Goal: Information Seeking & Learning: Learn about a topic

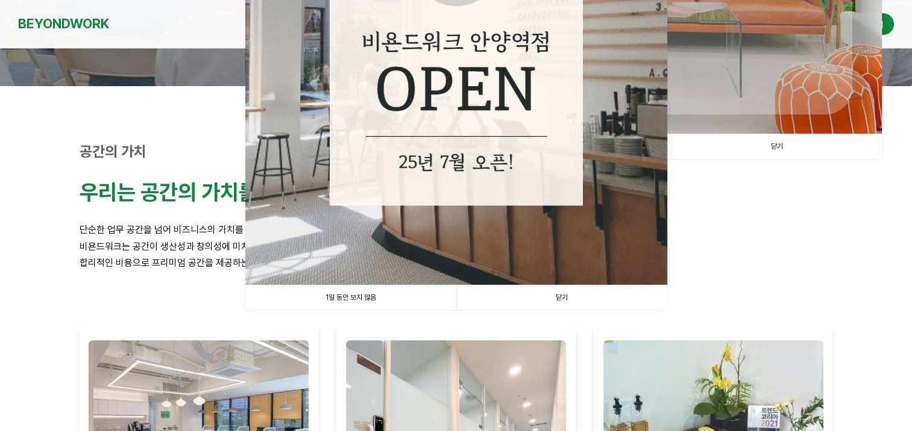
scroll to position [362, 0]
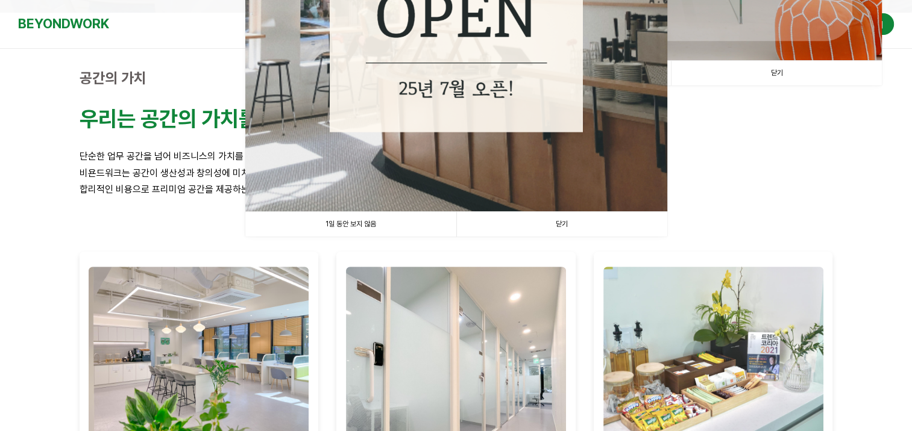
click at [558, 224] on link "닫기" at bounding box center [561, 224] width 211 height 25
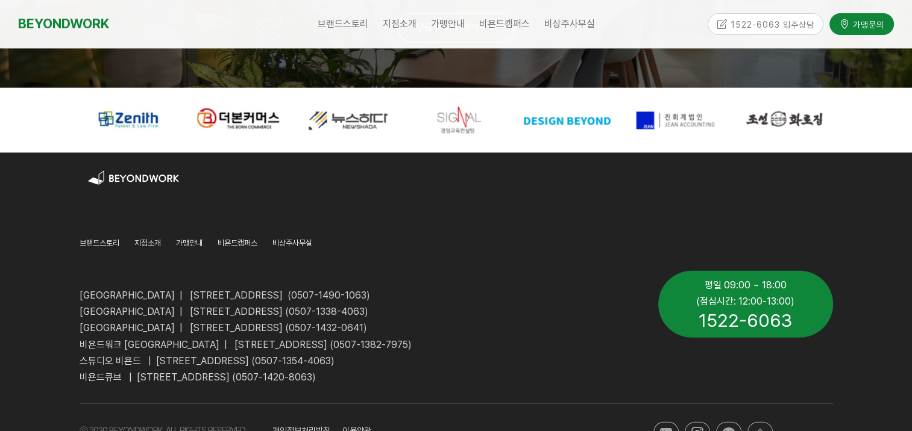
scroll to position [3044, 0]
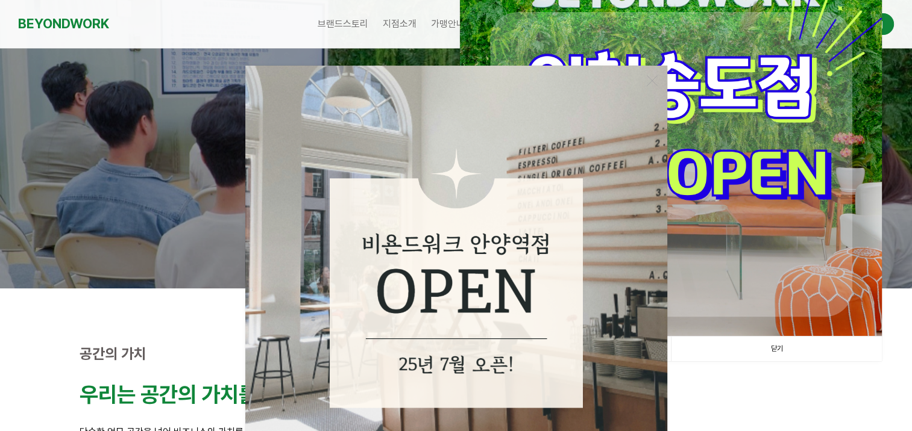
scroll to position [241, 0]
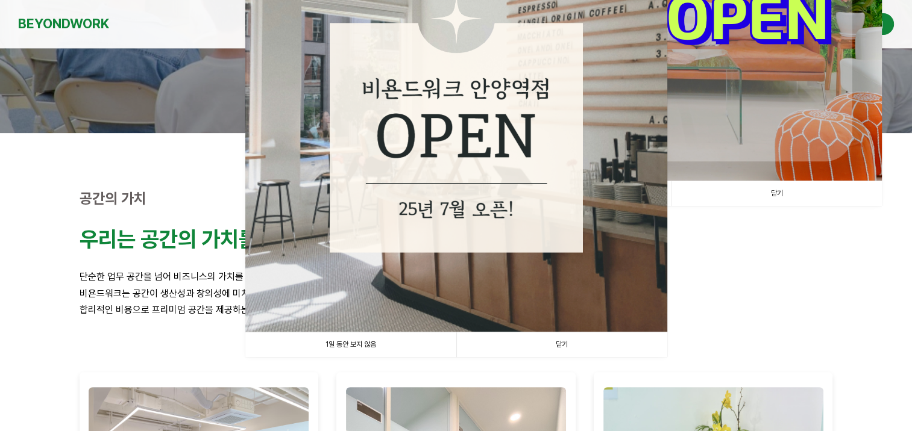
click at [574, 345] on link "닫기" at bounding box center [561, 345] width 211 height 25
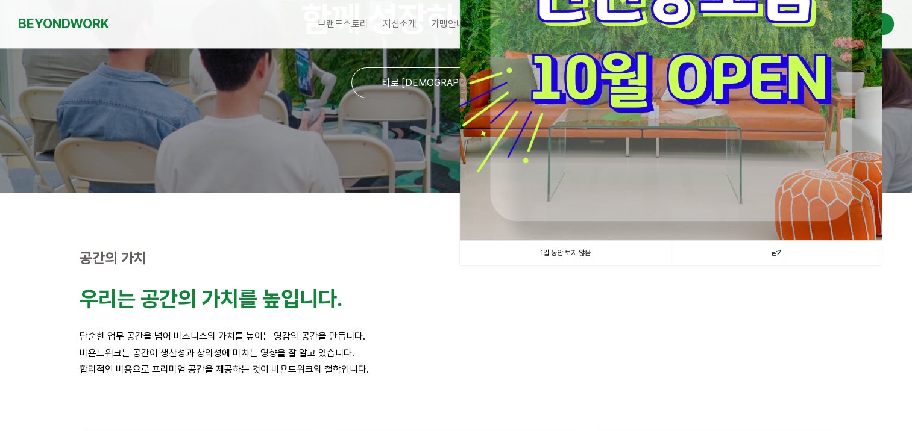
scroll to position [60, 0]
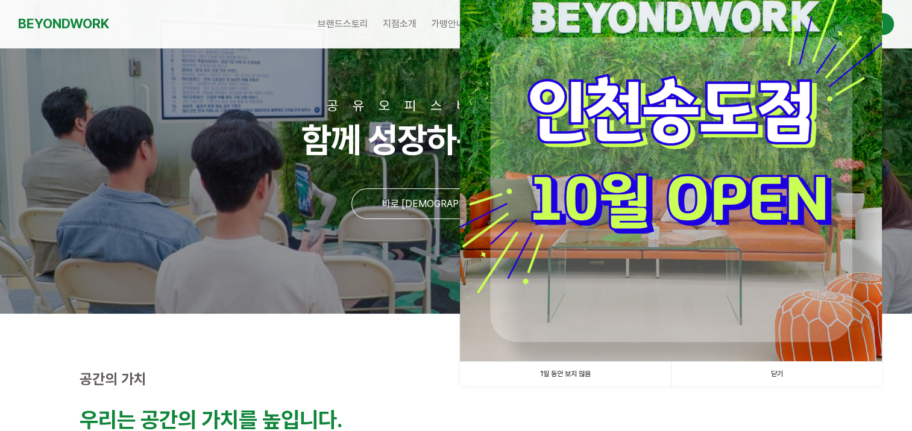
click at [782, 374] on link "닫기" at bounding box center [776, 374] width 211 height 25
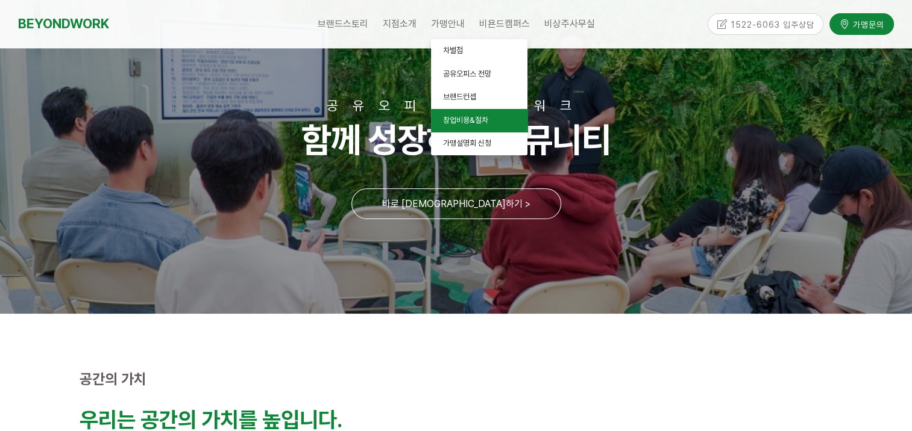
click at [460, 119] on span "창업비용&절차" at bounding box center [465, 120] width 45 height 9
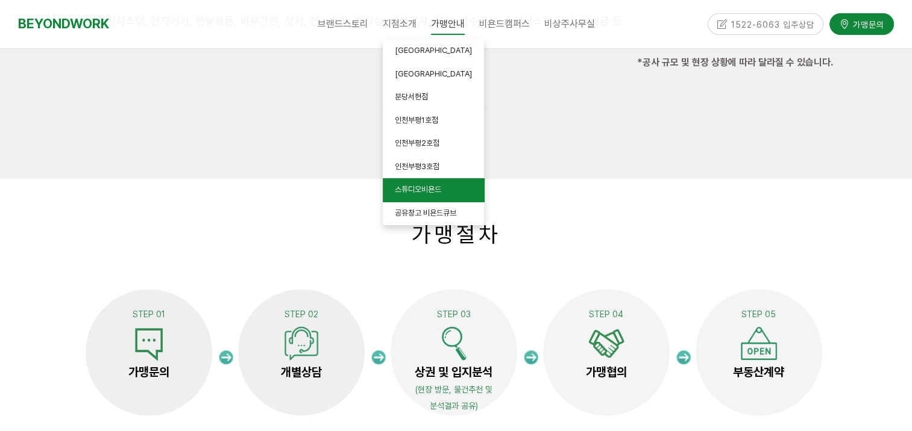
scroll to position [2109, 0]
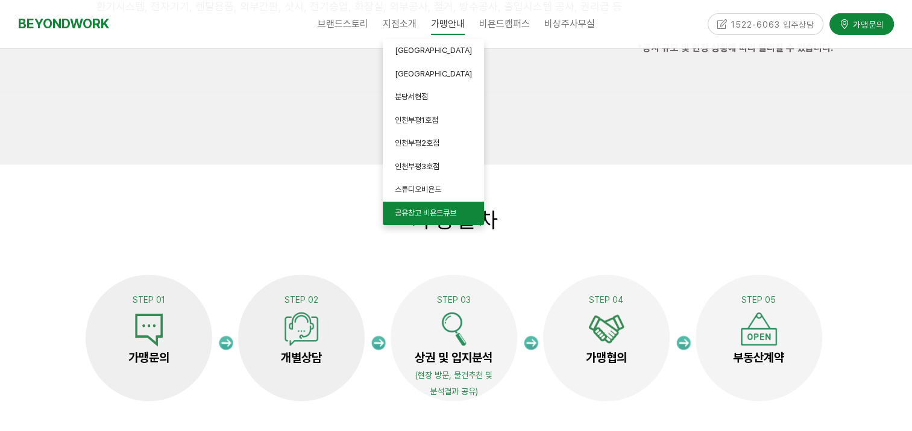
click at [427, 217] on span "공유창고 비욘드큐브" at bounding box center [425, 212] width 61 height 9
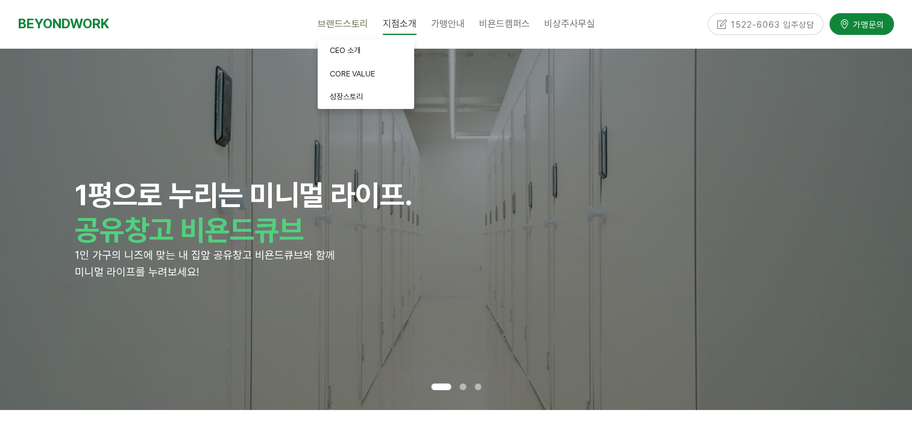
drag, startPoint x: 266, startPoint y: 19, endPoint x: 363, endPoint y: 29, distance: 97.5
click at [266, 19] on div "브랜드스토리 CEO 소개 CORE VALUE 성장스토리 지점소개 안양평촌점 안양역점 분당서현점 인천부평1호점 인천부평2호점 인천부평3호점 스튜…" at bounding box center [456, 24] width 480 height 48
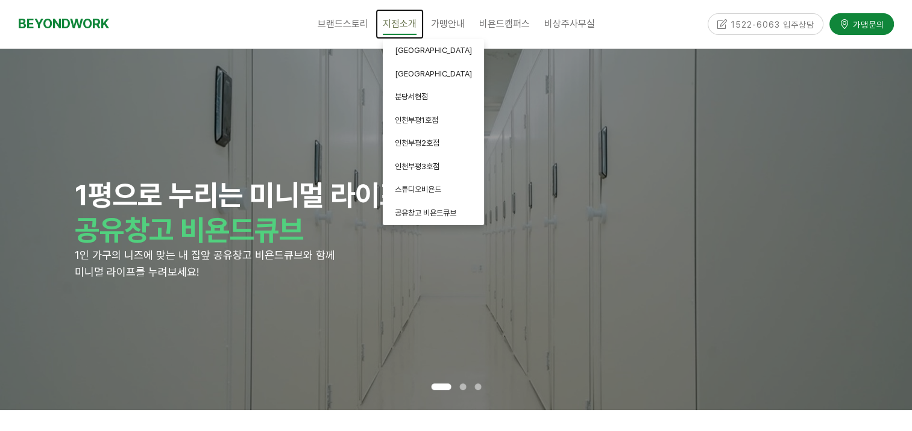
click at [404, 26] on span "지점소개" at bounding box center [400, 24] width 34 height 22
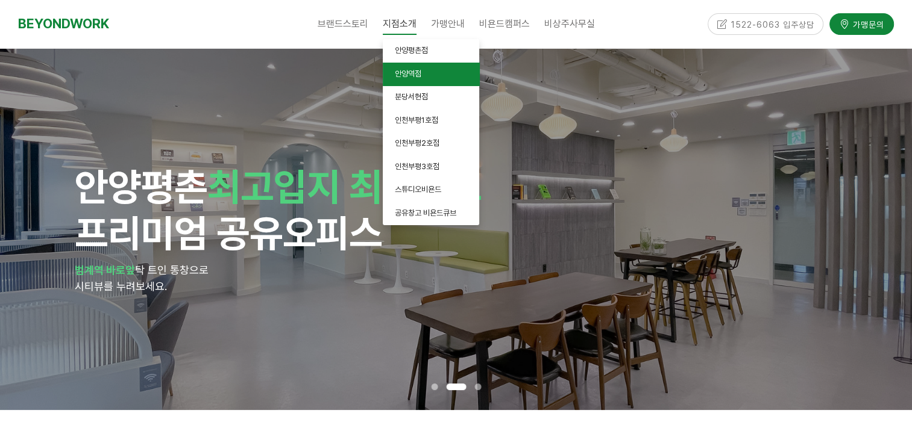
click at [409, 75] on span "안양역점" at bounding box center [408, 73] width 27 height 9
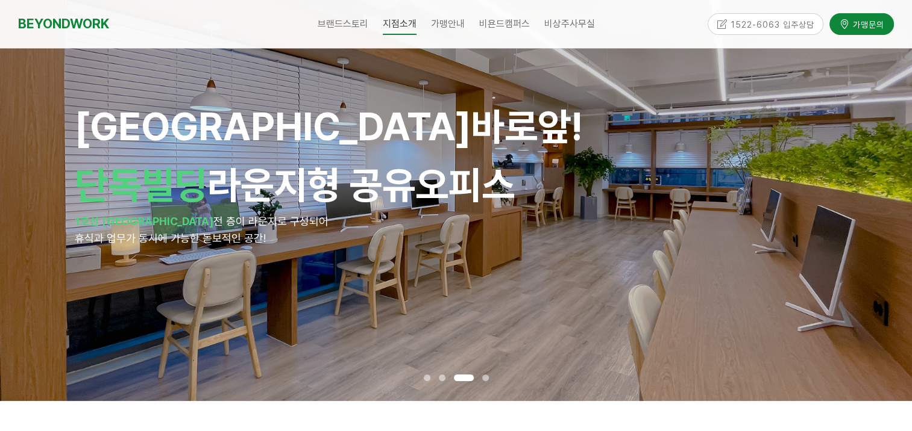
scroll to position [121, 0]
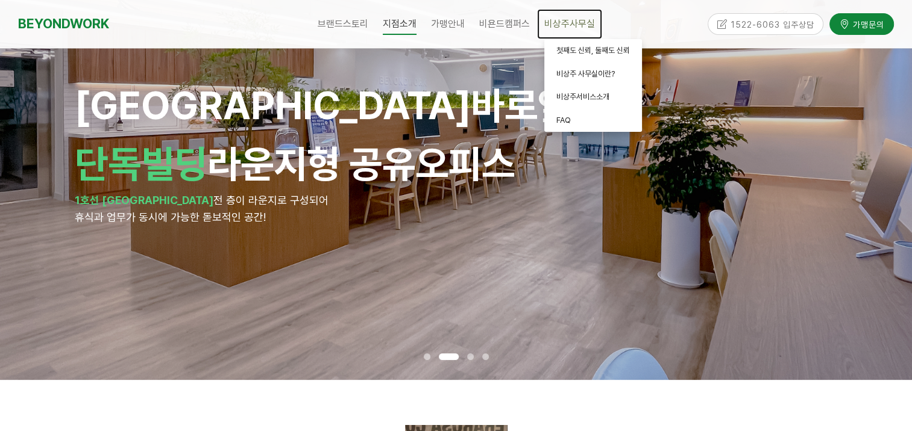
click at [570, 28] on span "비상주사무실" at bounding box center [569, 23] width 51 height 11
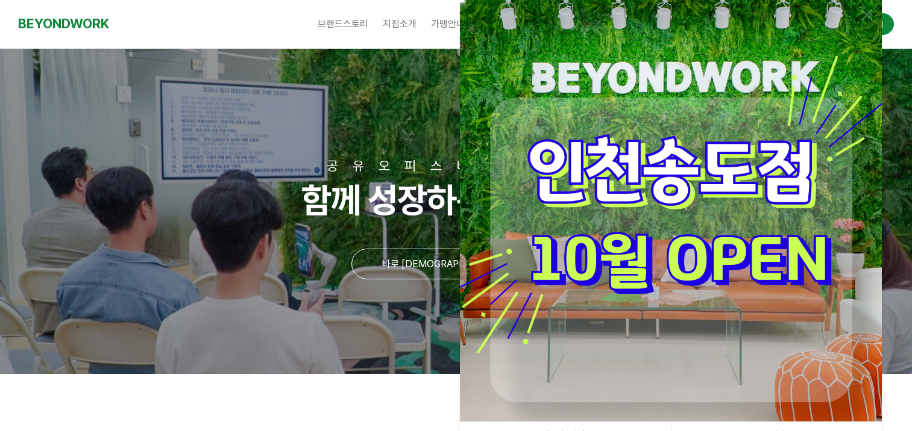
scroll to position [3044, 0]
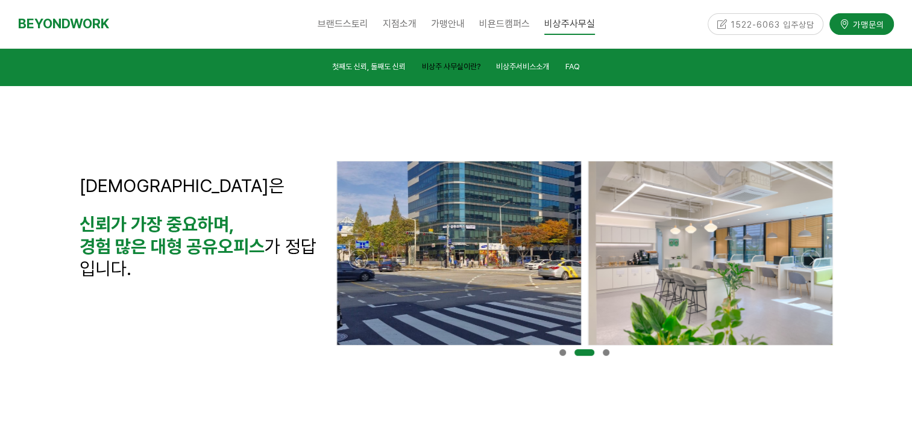
scroll to position [301, 0]
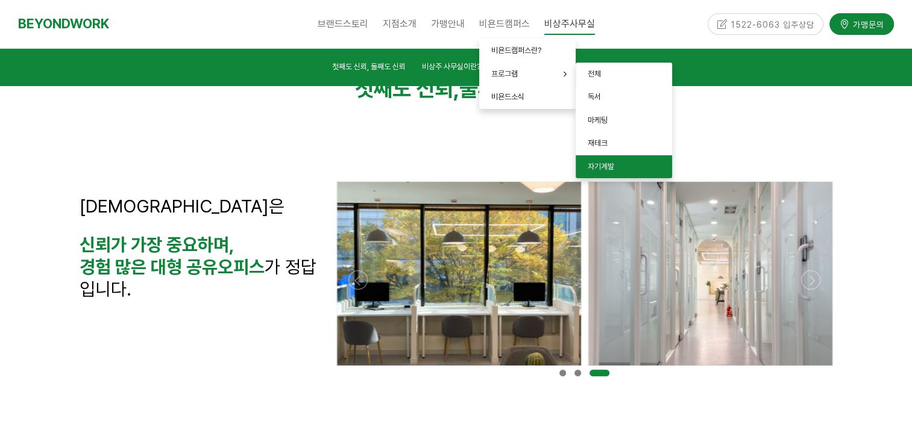
click at [603, 165] on span "자기계발" at bounding box center [601, 166] width 27 height 9
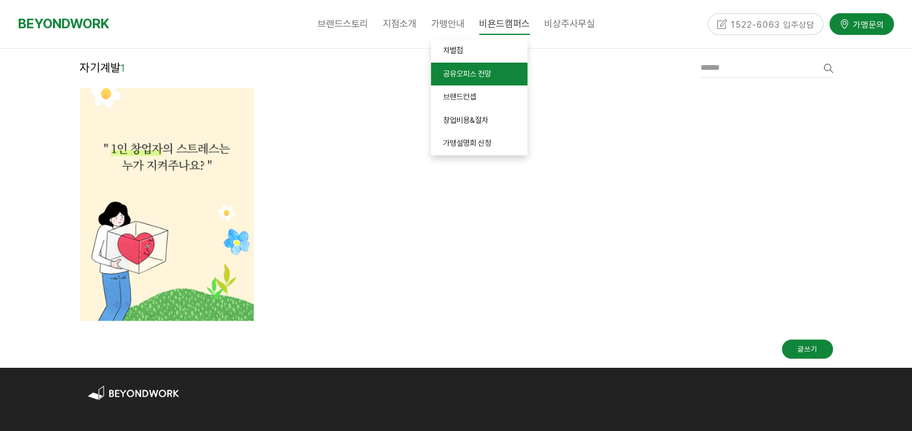
click at [485, 74] on span "공유오피스 전망" at bounding box center [467, 73] width 48 height 9
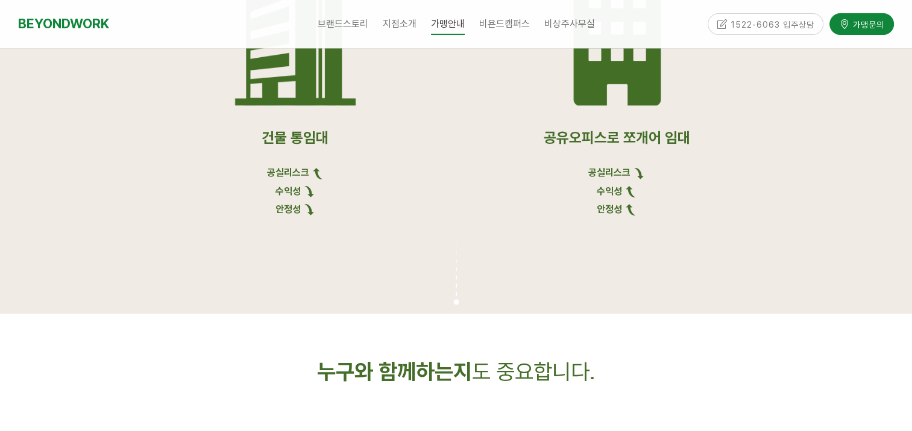
scroll to position [1265, 0]
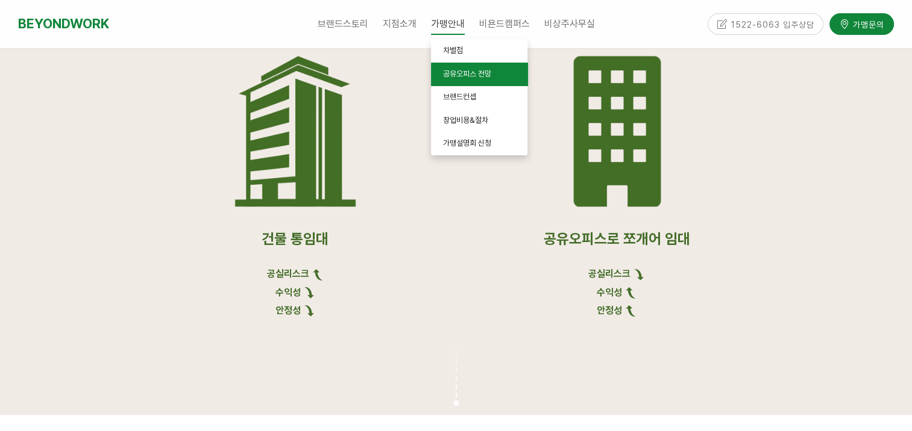
click at [472, 72] on span "공유오피스 전망" at bounding box center [467, 73] width 48 height 9
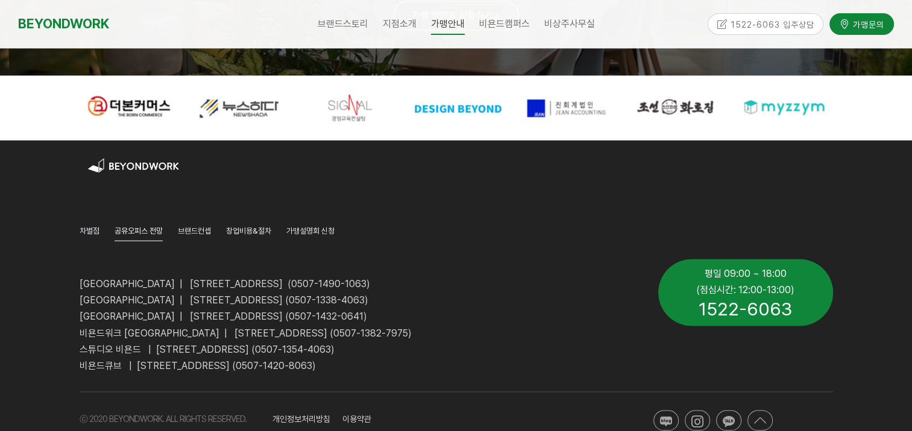
scroll to position [2340, 0]
